Goal: Navigation & Orientation: Go to known website

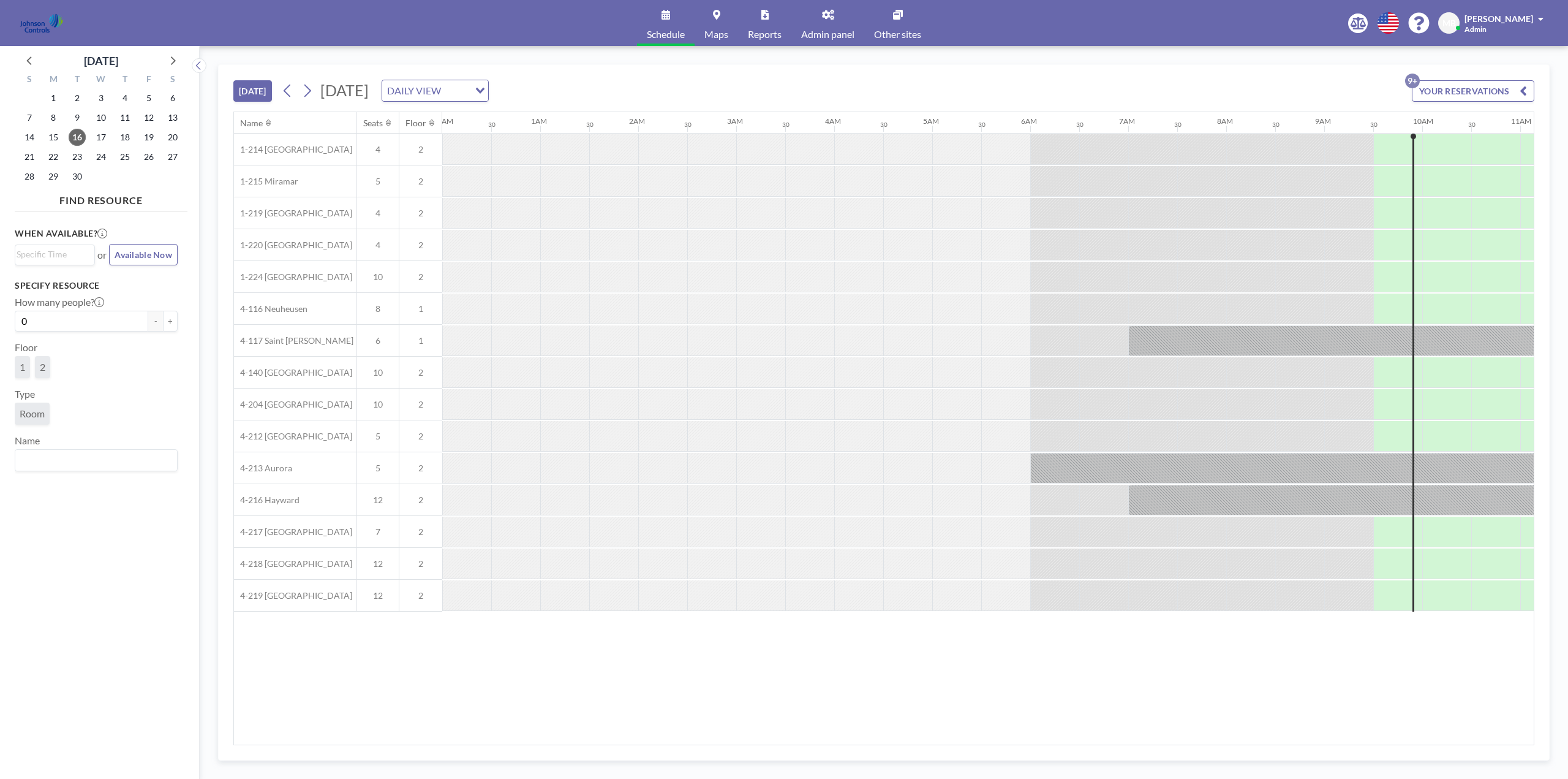
scroll to position [0, 882]
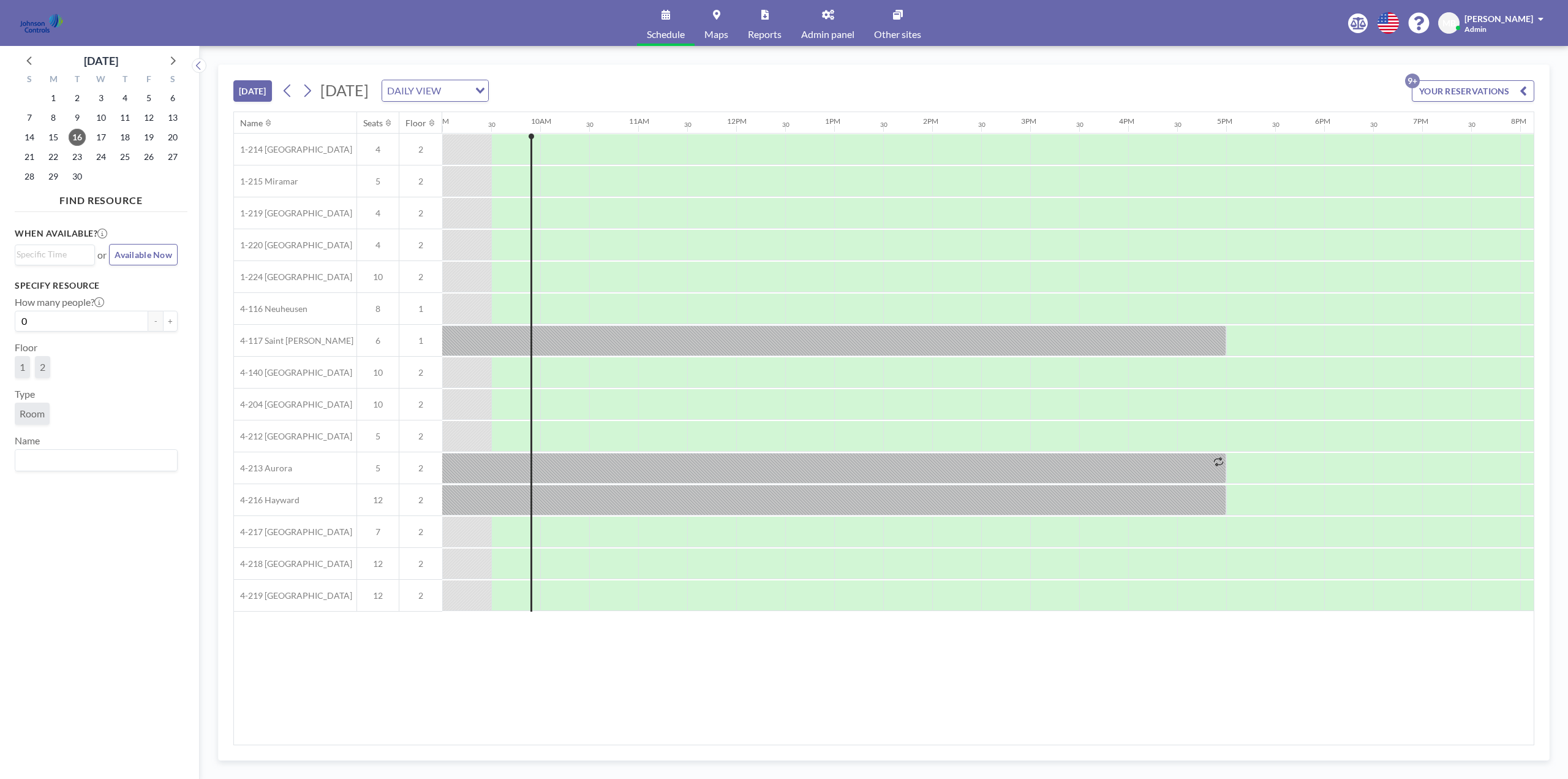
click at [897, 31] on span "Other sites" at bounding box center [897, 34] width 47 height 10
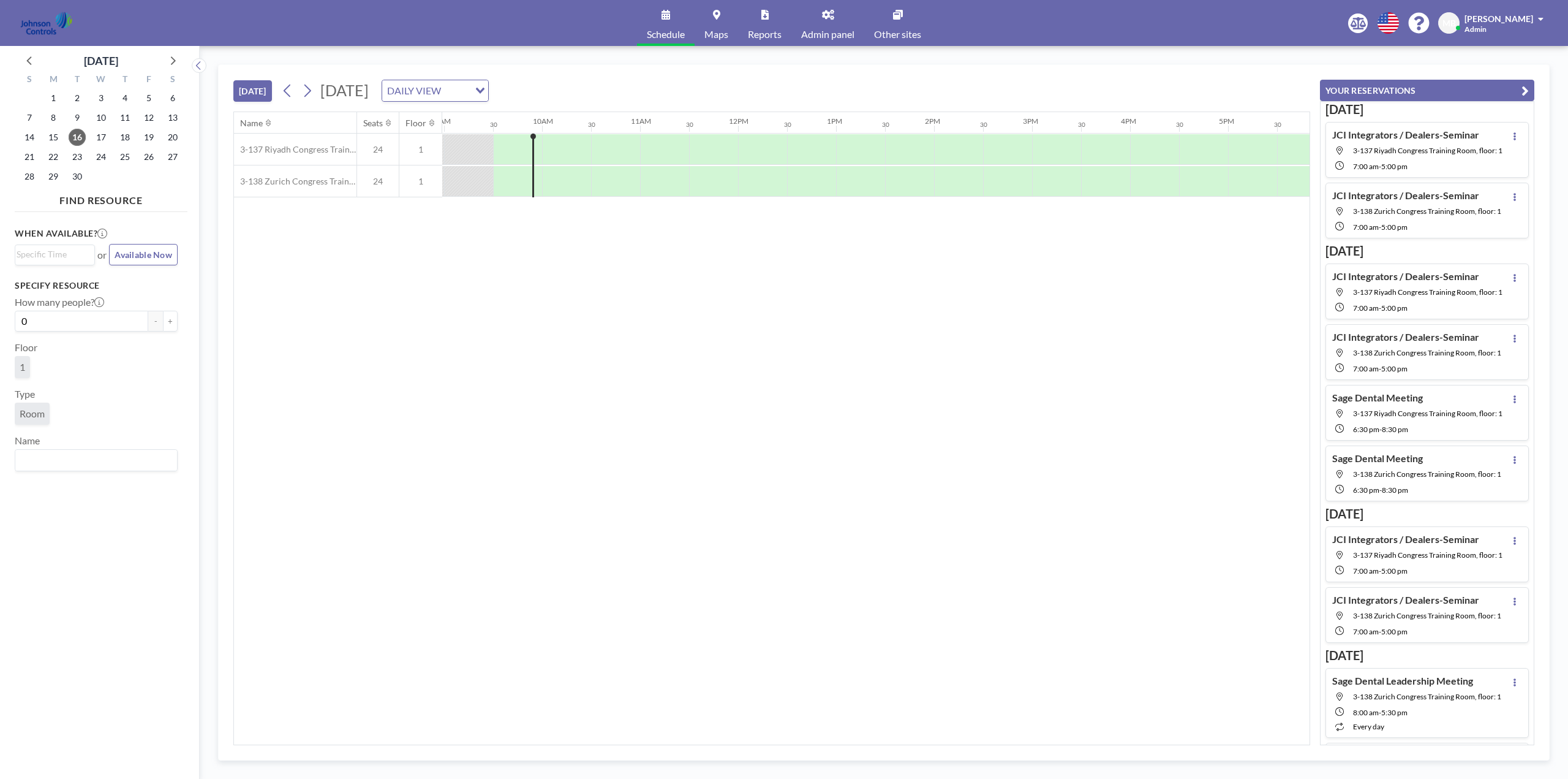
scroll to position [0, 882]
click at [908, 34] on span "Other sites" at bounding box center [897, 34] width 47 height 10
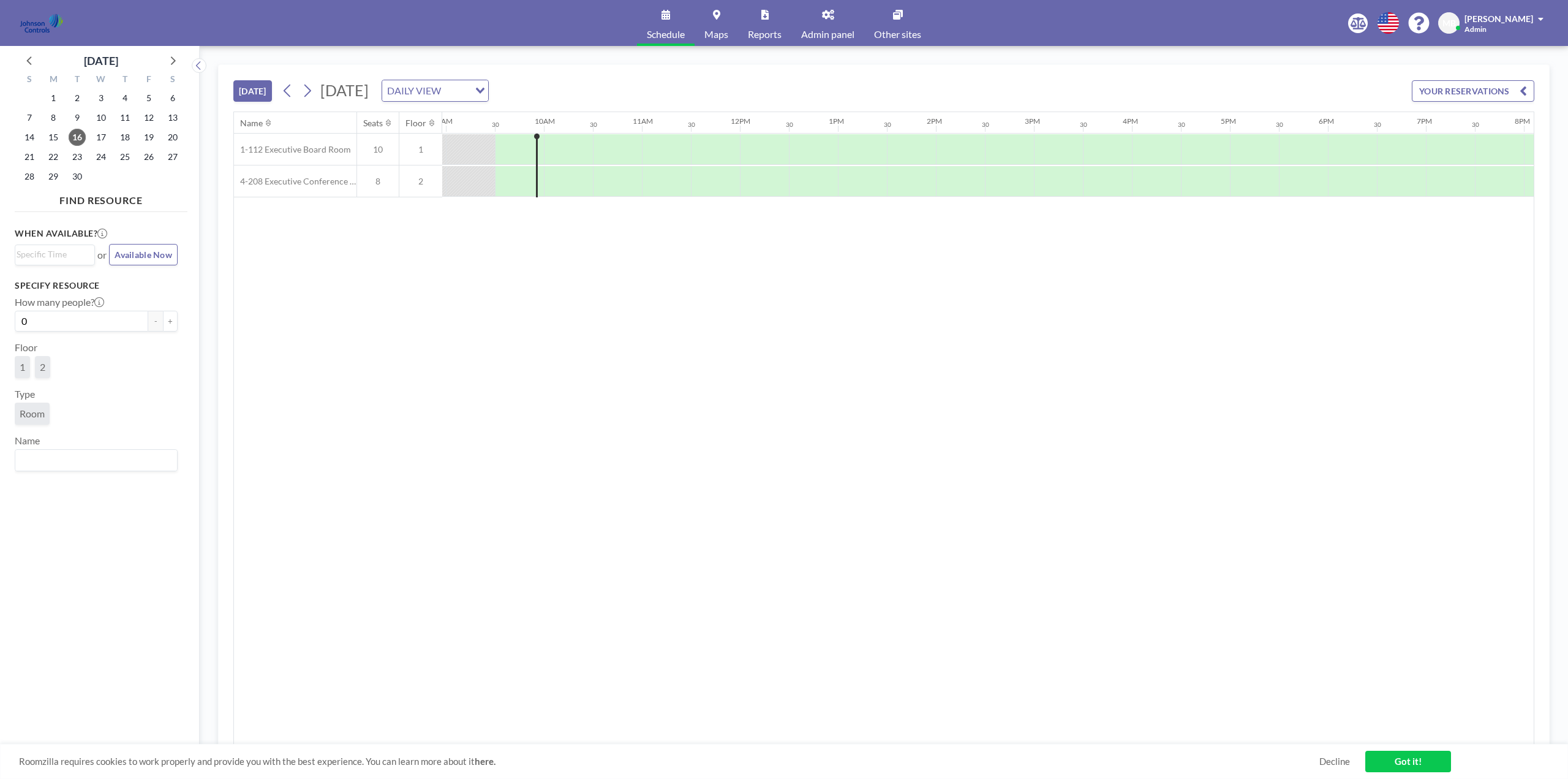
scroll to position [0, 882]
